Goal: Check status

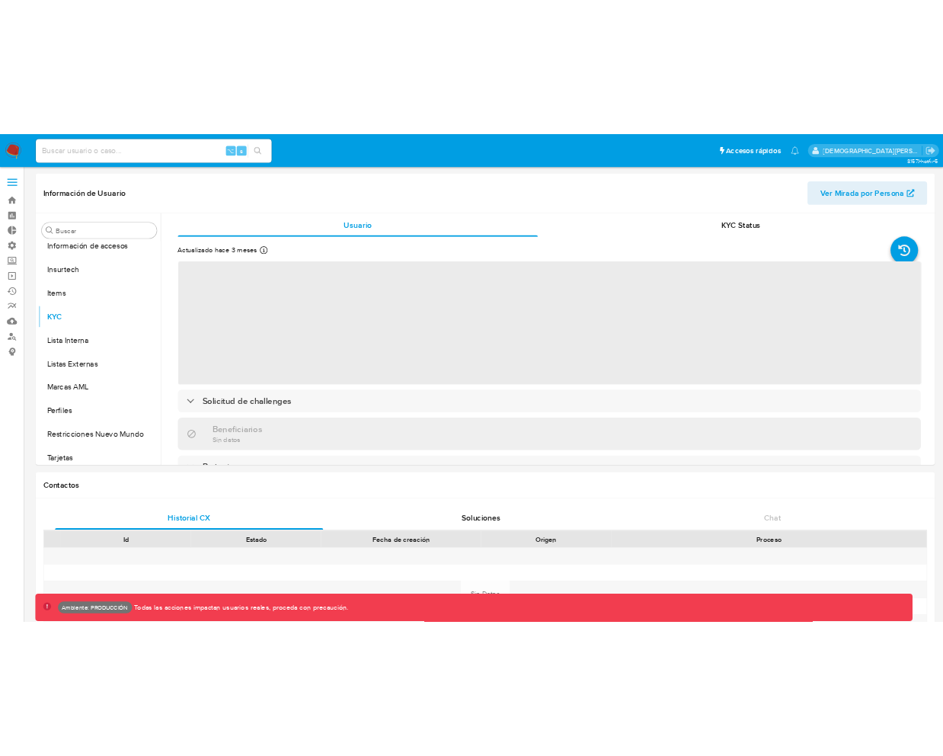
scroll to position [680, 0]
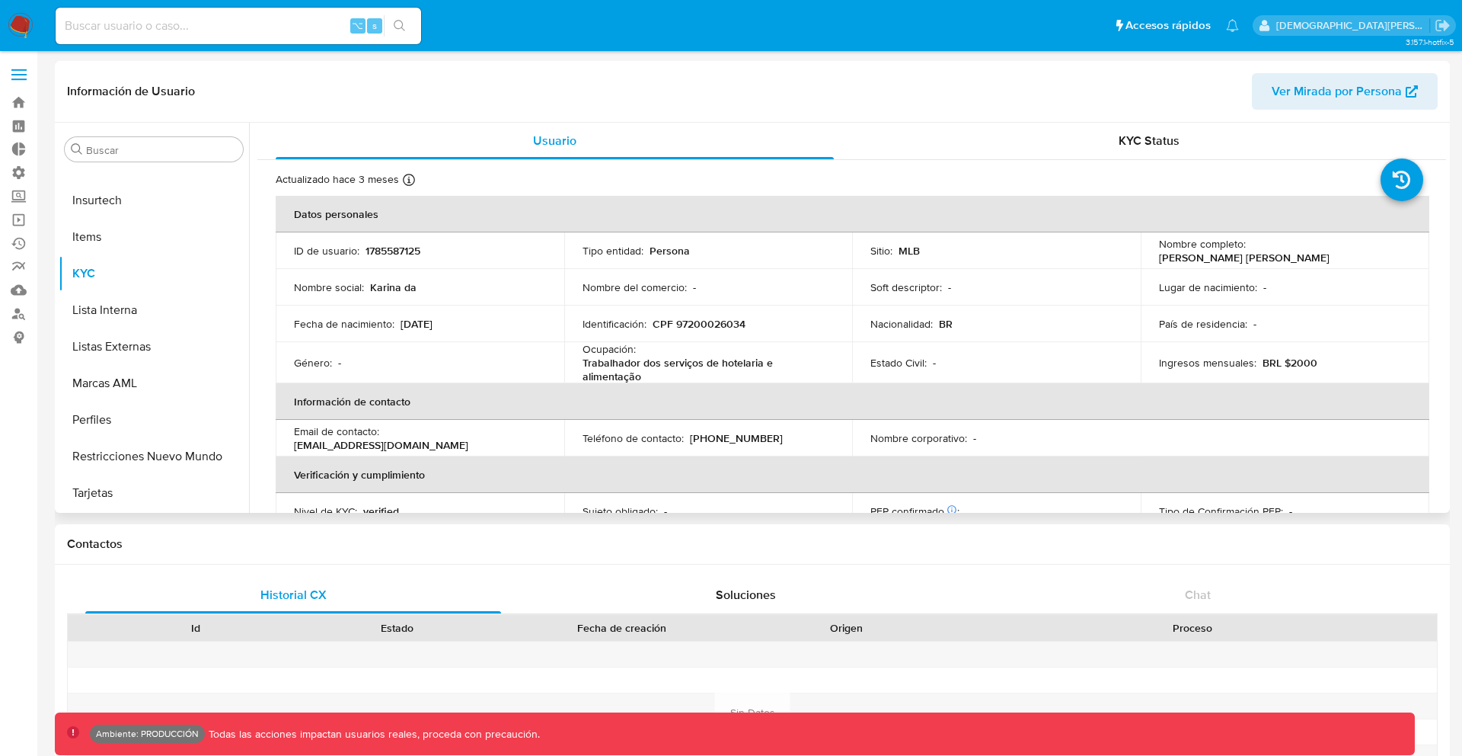
select select "10"
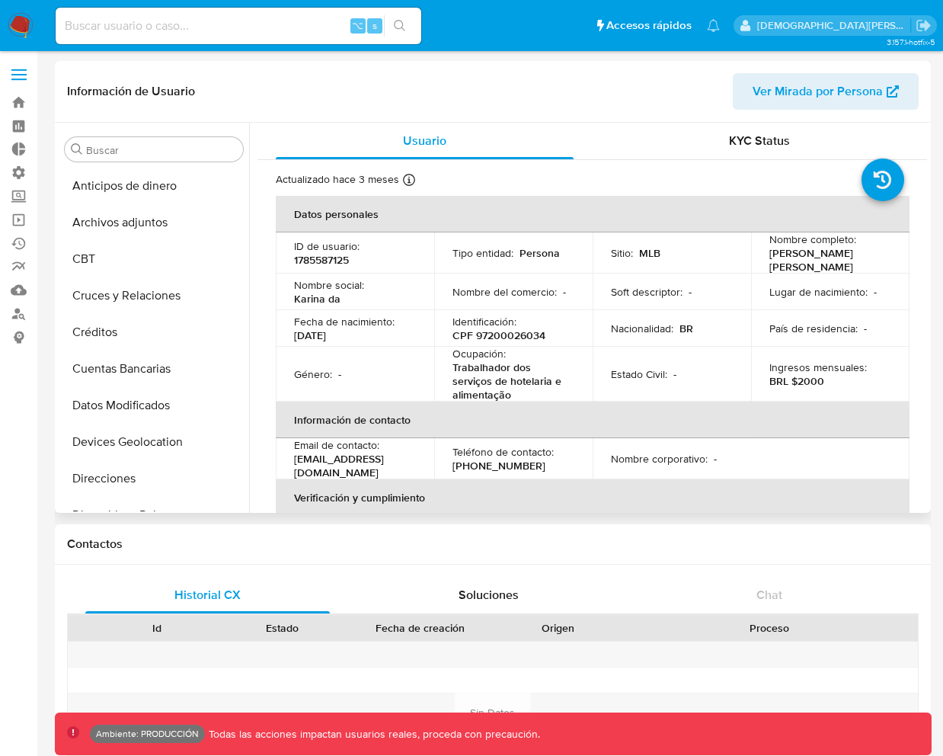
scroll to position [40, 0]
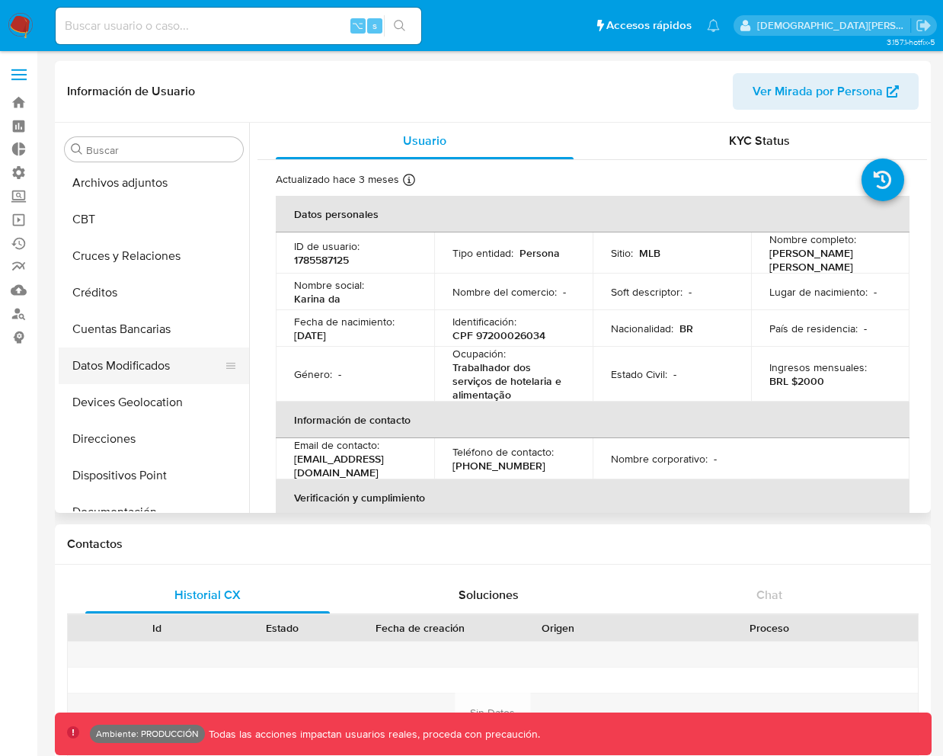
click at [119, 361] on button "Datos Modificados" at bounding box center [148, 365] width 178 height 37
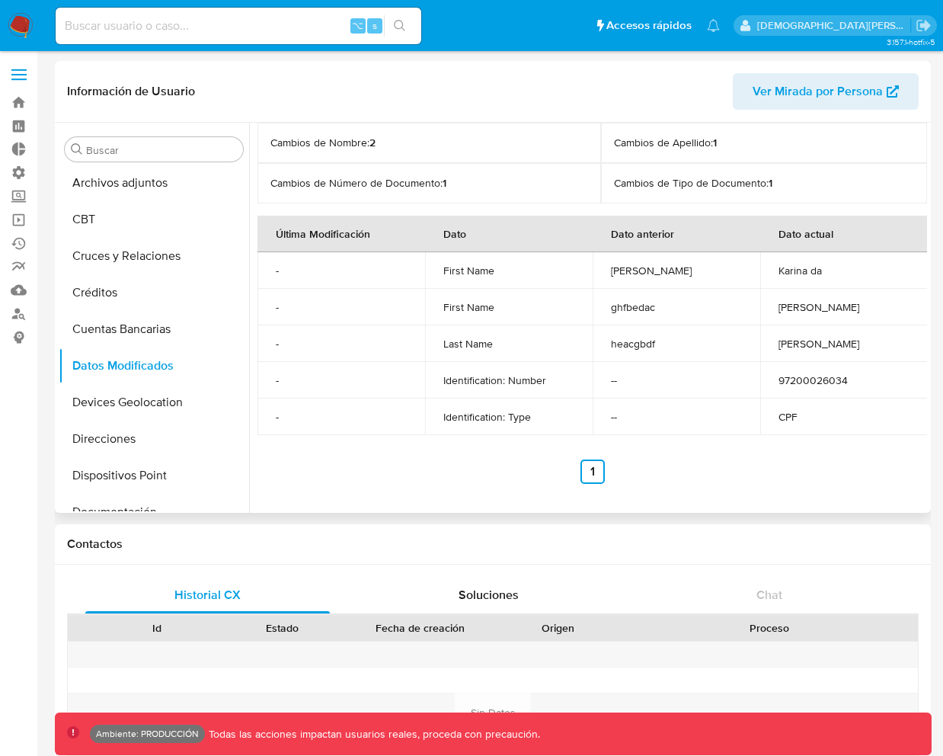
drag, startPoint x: 306, startPoint y: 272, endPoint x: 281, endPoint y: 272, distance: 25.1
click at [281, 272] on p "-" at bounding box center [341, 271] width 131 height 14
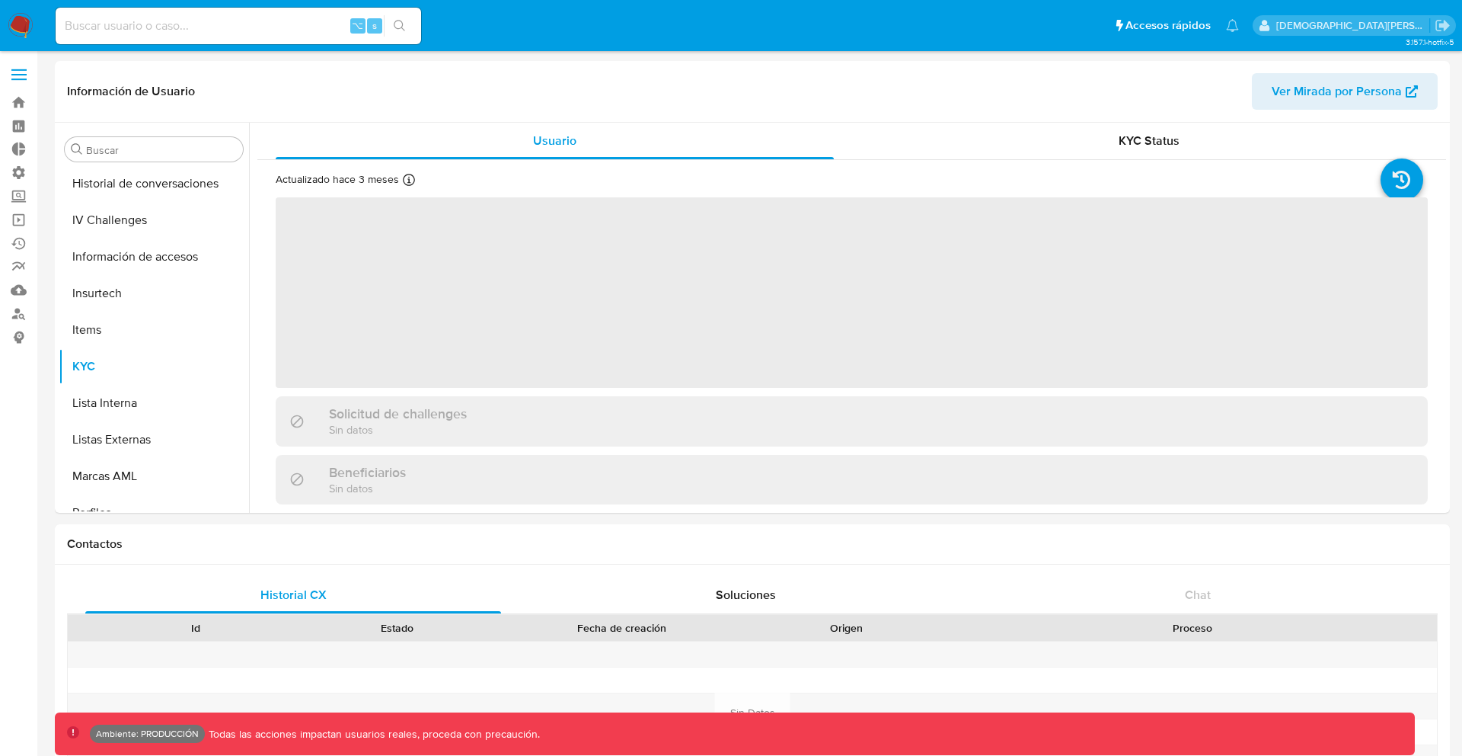
scroll to position [680, 0]
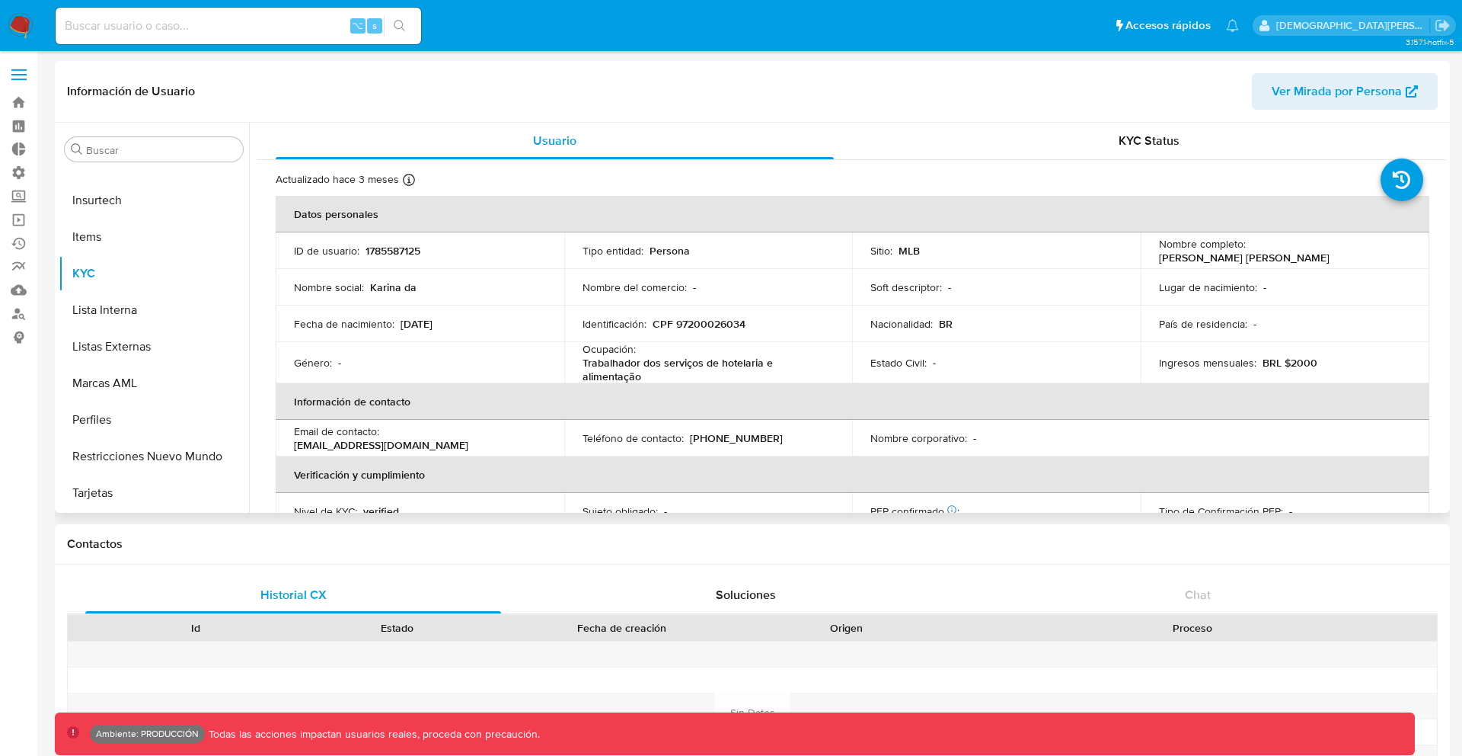
select select "10"
